Goal: Check status: Check status

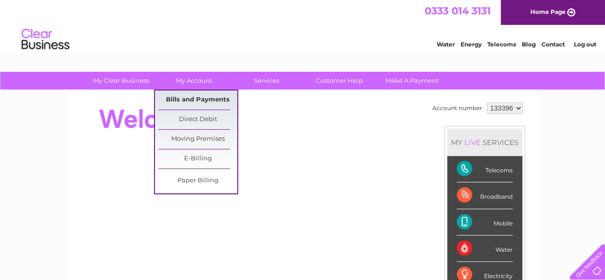
click at [185, 104] on link "Bills and Payments" at bounding box center [197, 99] width 79 height 19
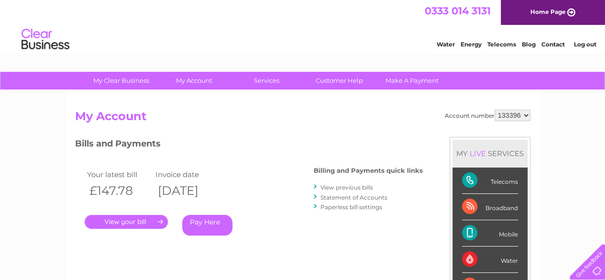
click at [131, 222] on link "." at bounding box center [126, 222] width 83 height 14
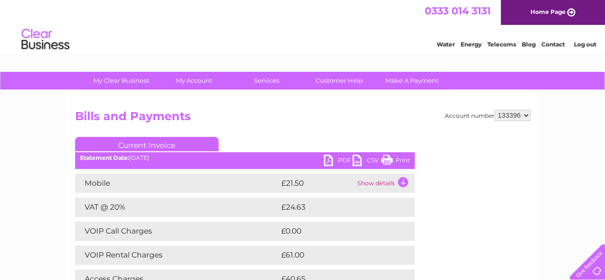
click at [331, 158] on link "PDF" at bounding box center [338, 161] width 29 height 14
